Goal: Transaction & Acquisition: Purchase product/service

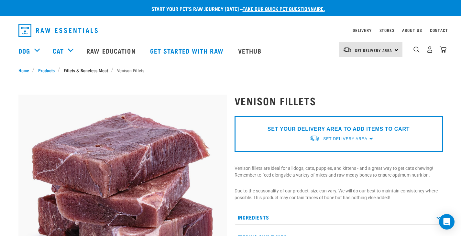
click at [107, 69] on link "Fillets & Boneless Meat" at bounding box center [85, 70] width 51 height 7
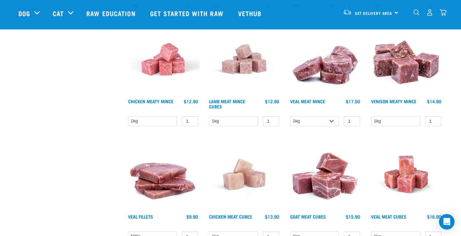
scroll to position [259, 0]
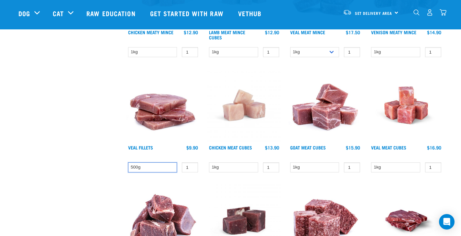
click at [155, 166] on select "500g" at bounding box center [152, 168] width 49 height 10
click at [192, 167] on input "2" at bounding box center [190, 168] width 16 height 10
click at [192, 166] on input "3" at bounding box center [190, 168] width 16 height 10
type input "2"
click at [192, 170] on input "2" at bounding box center [190, 168] width 16 height 10
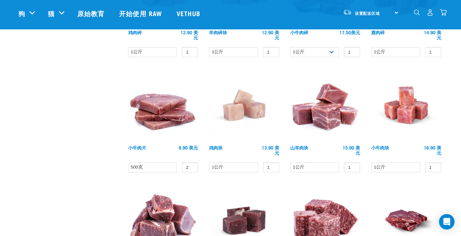
click at [75, 114] on div "× 过滤产品 宠物类型 Dog Cat 经验 New Raw Feeder Experienced Raw Feeder 人生阶段 Cat" at bounding box center [69, 101] width 108 height 675
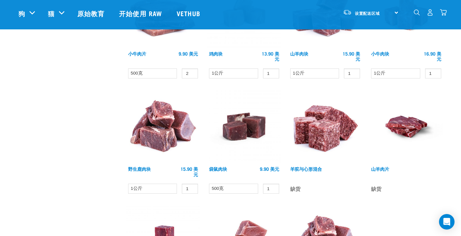
scroll to position [388, 0]
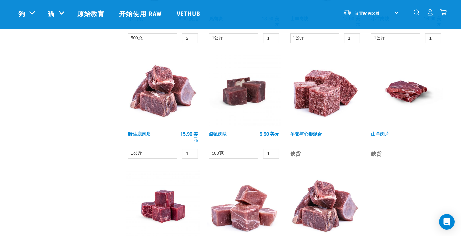
click at [176, 89] on img at bounding box center [162, 91] width 73 height 73
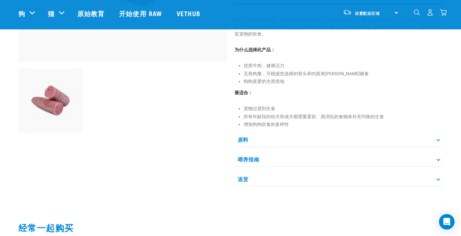
scroll to position [194, 0]
click at [292, 155] on p "喂养指南" at bounding box center [338, 159] width 208 height 15
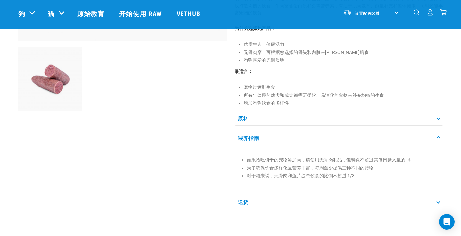
scroll to position [356, 0]
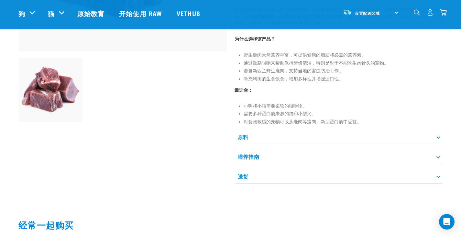
scroll to position [226, 0]
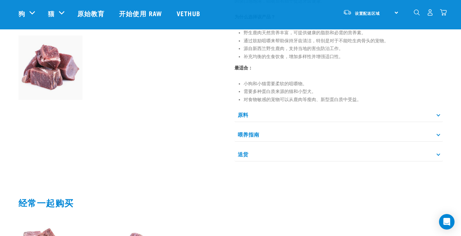
click at [261, 111] on p "原料" at bounding box center [338, 115] width 208 height 15
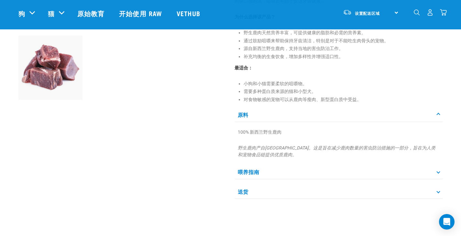
click at [264, 173] on p "喂养指南" at bounding box center [338, 172] width 208 height 15
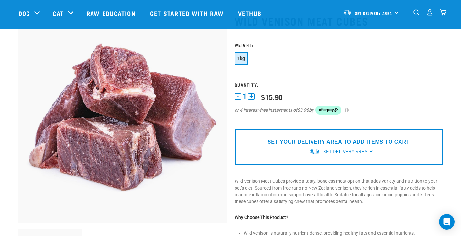
scroll to position [0, 0]
